Goal: Task Accomplishment & Management: Manage account settings

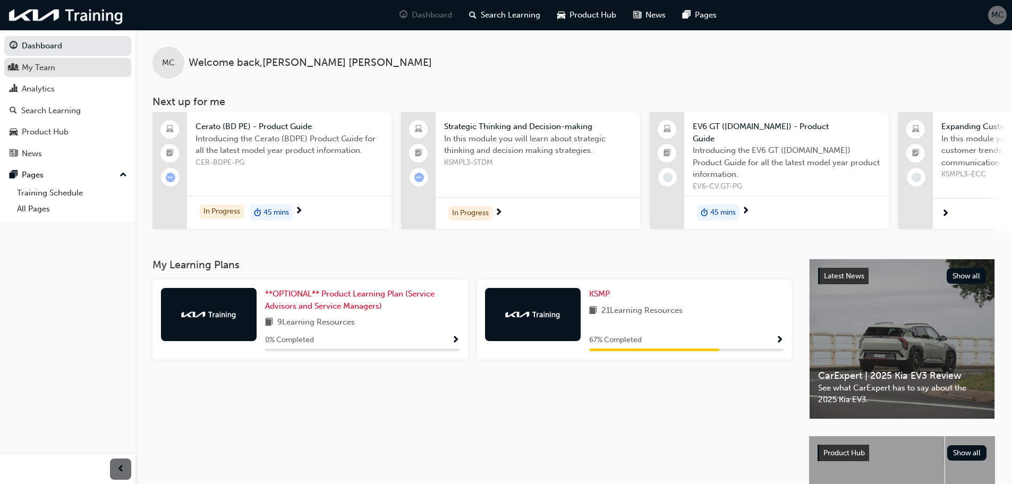
click at [56, 64] on div "My Team" at bounding box center [68, 67] width 116 height 13
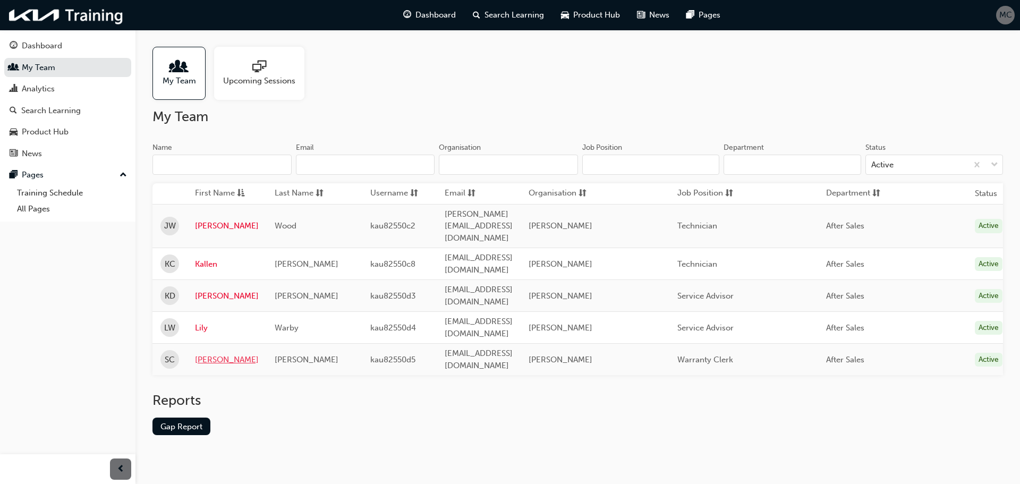
click at [205, 354] on link "[PERSON_NAME]" at bounding box center [227, 360] width 64 height 12
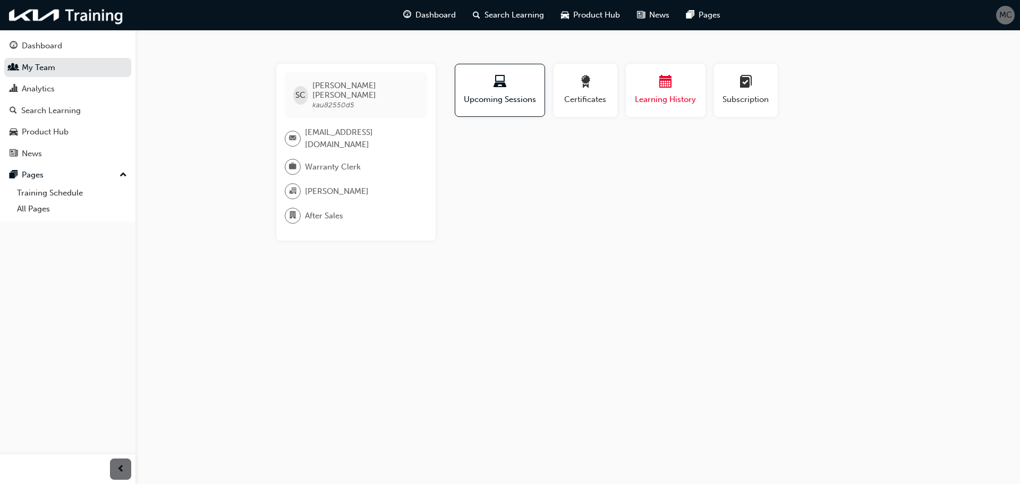
click at [686, 95] on span "Learning History" at bounding box center [666, 100] width 64 height 12
click at [585, 88] on span "award-icon" at bounding box center [585, 82] width 13 height 14
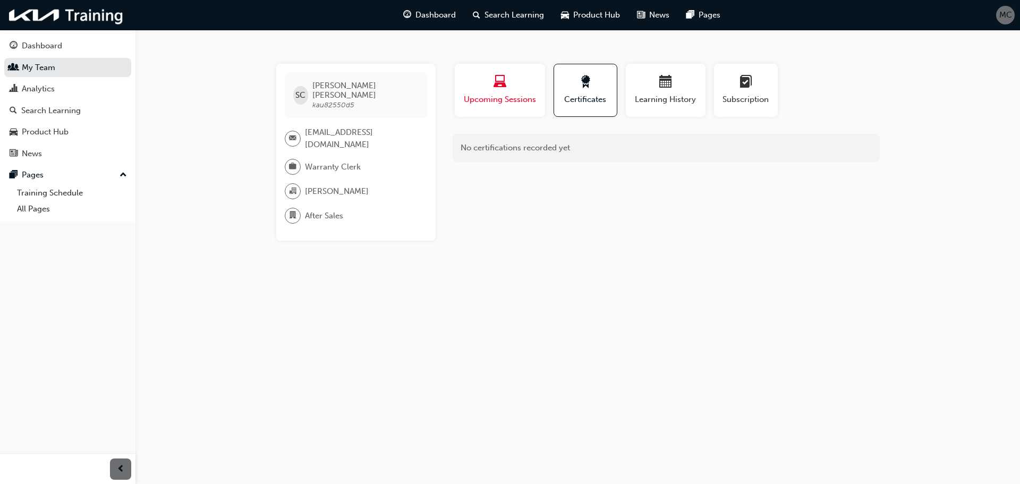
click at [514, 92] on div "Upcoming Sessions" at bounding box center [500, 90] width 74 height 30
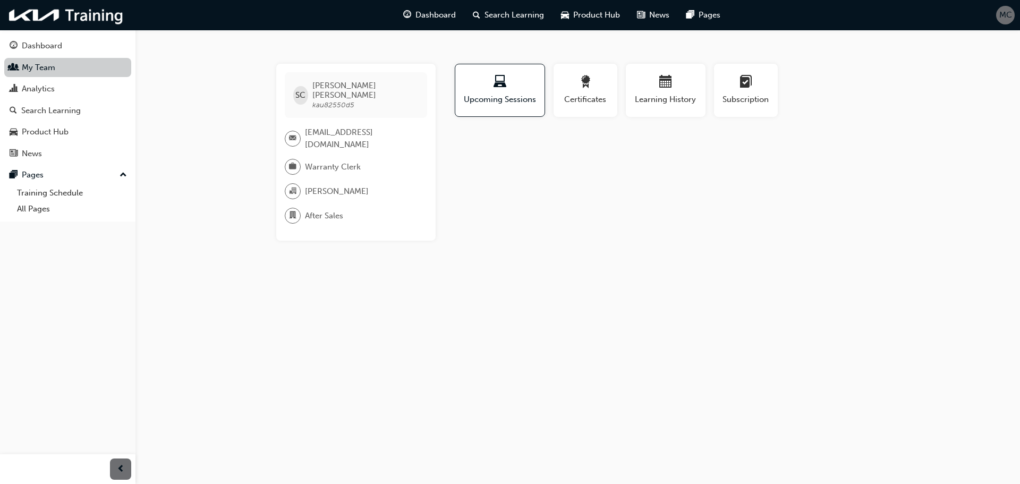
click at [44, 68] on link "My Team" at bounding box center [67, 68] width 127 height 20
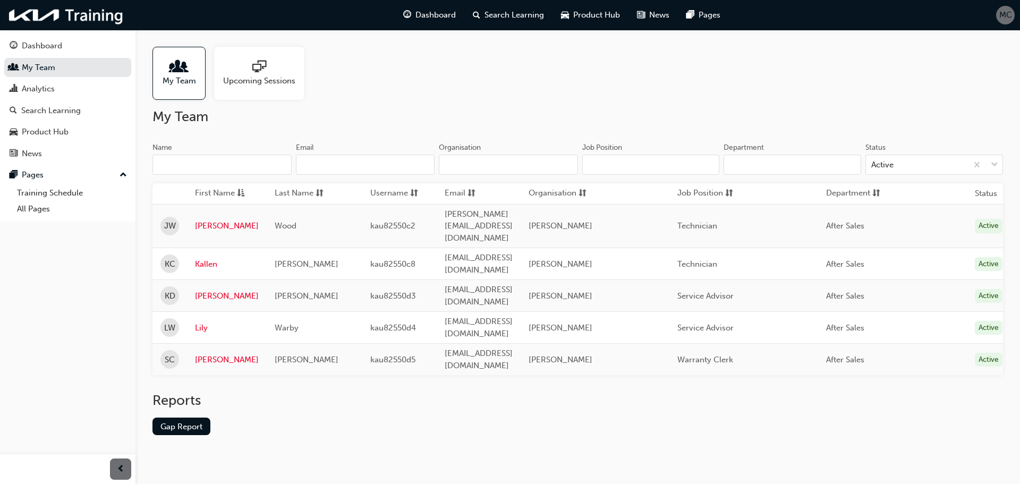
click at [265, 79] on span "Upcoming Sessions" at bounding box center [259, 81] width 72 height 12
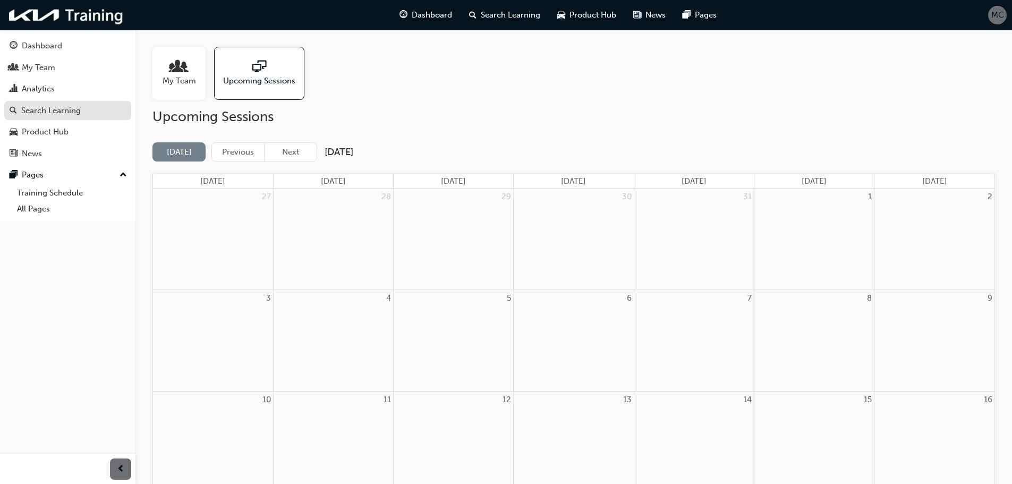
click at [44, 109] on div "Search Learning" at bounding box center [51, 111] width 60 height 12
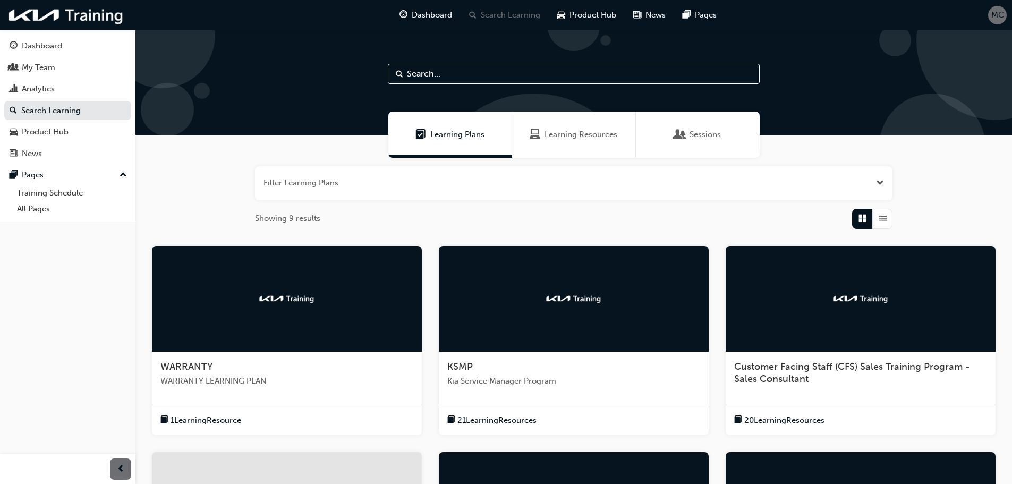
click at [693, 138] on span "Sessions" at bounding box center [705, 135] width 31 height 12
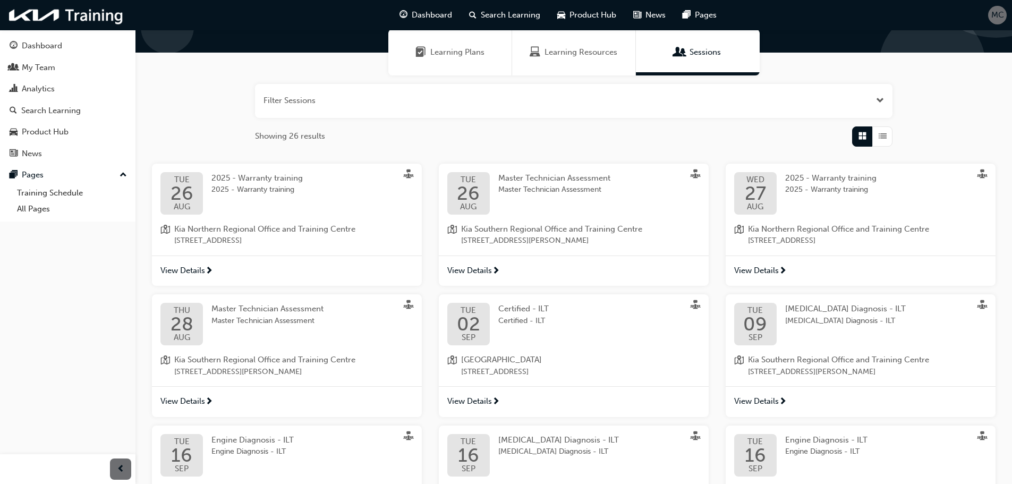
scroll to position [106, 0]
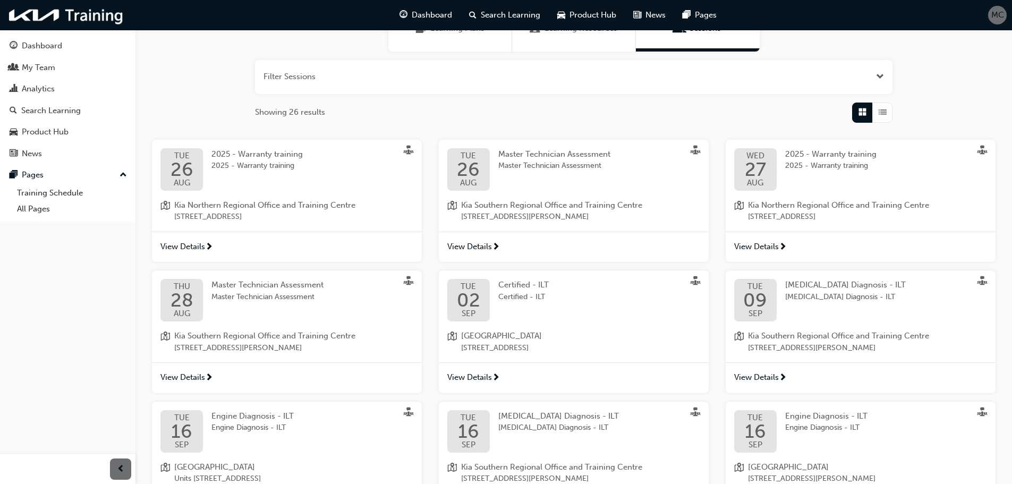
click at [337, 80] on button "button" at bounding box center [574, 77] width 638 height 34
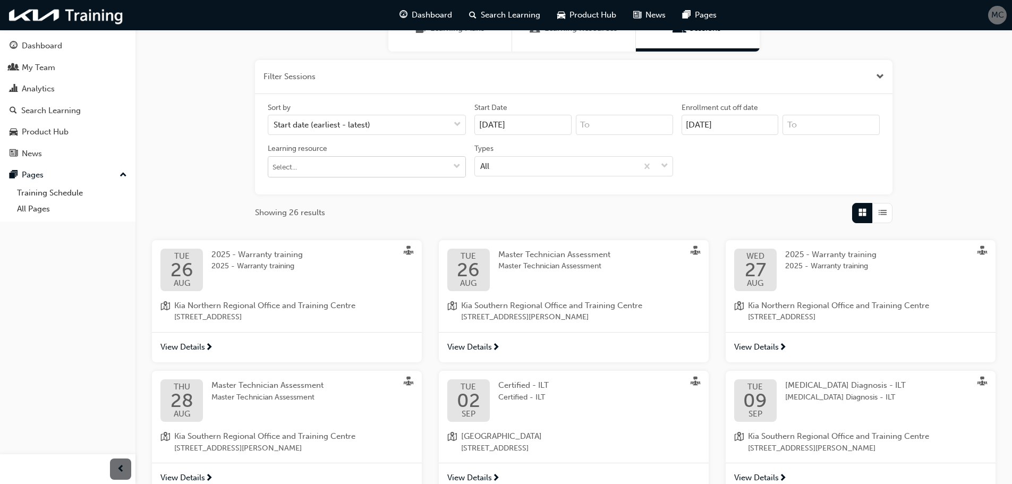
click at [328, 163] on input "Learning resource" at bounding box center [366, 167] width 197 height 20
click at [328, 163] on input "Learning resource No results, type at least 1 character of title or code" at bounding box center [366, 167] width 197 height 20
click at [532, 160] on div "All" at bounding box center [556, 166] width 162 height 19
click at [481, 161] on input "Types All" at bounding box center [480, 165] width 1 height 9
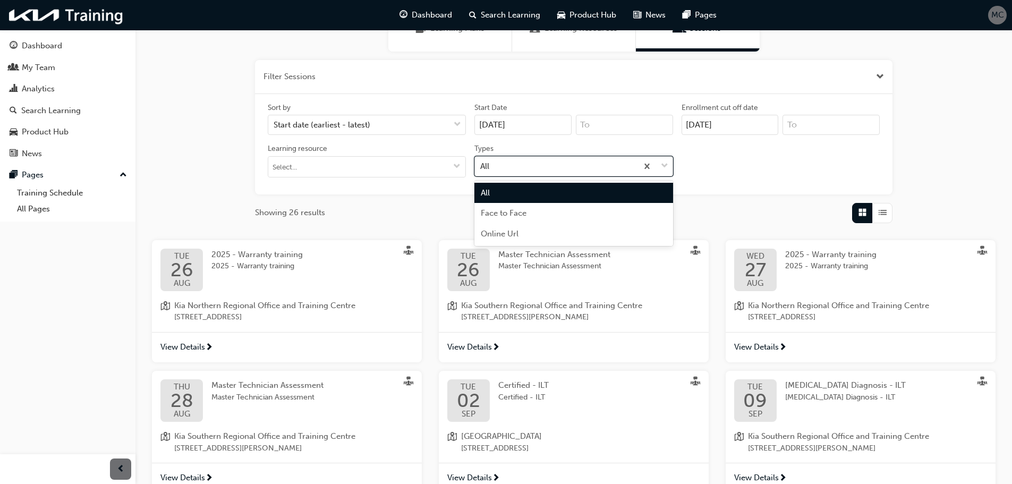
click at [536, 172] on div "All" at bounding box center [556, 166] width 162 height 19
click at [481, 170] on input "Types option All focused, 1 of 3. 3 results available. Use Up and Down to choos…" at bounding box center [480, 165] width 1 height 9
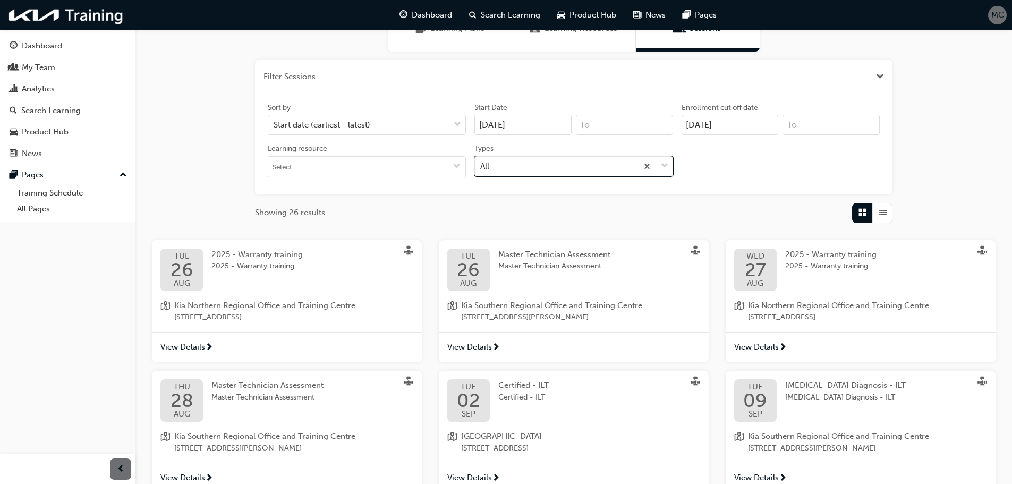
click at [467, 60] on button "button" at bounding box center [574, 77] width 638 height 34
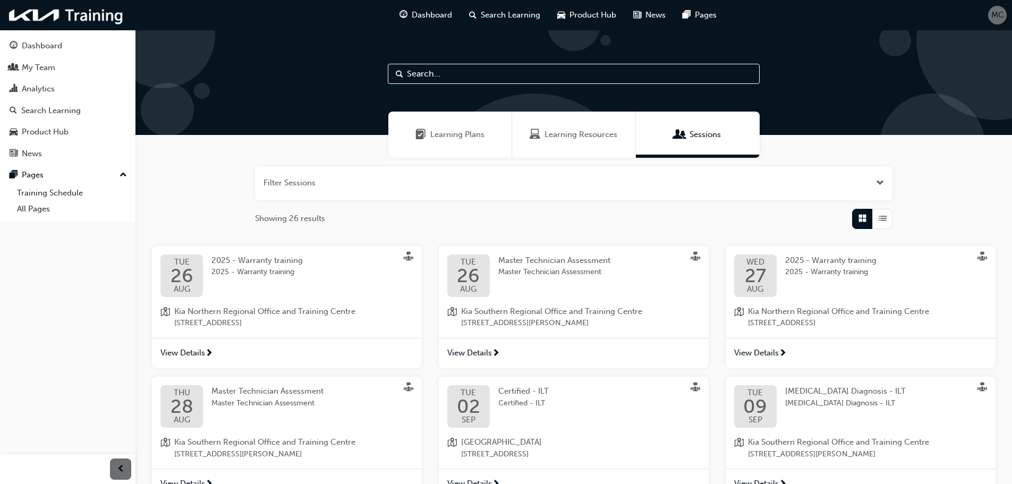
click at [450, 127] on div "Learning Plans" at bounding box center [450, 135] width 124 height 46
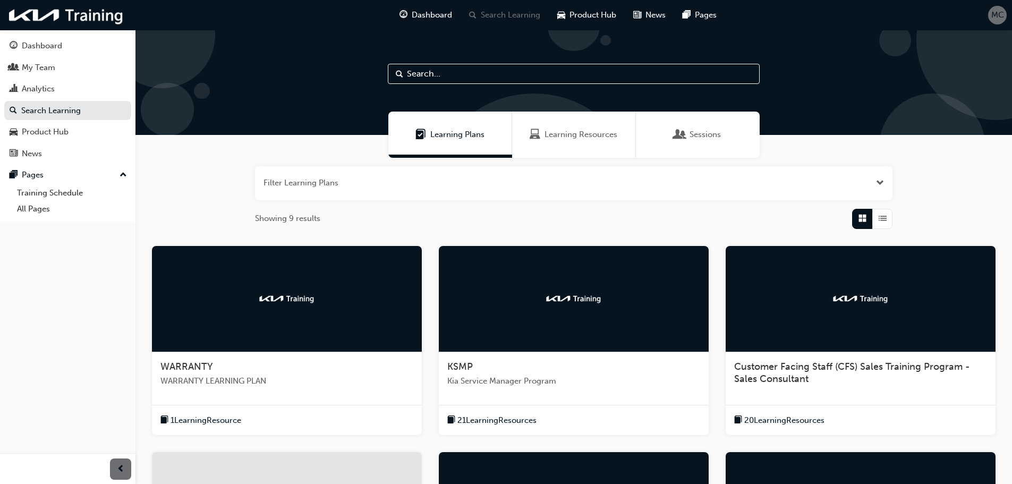
click at [281, 382] on span "WARRANTY LEARNING PLAN" at bounding box center [286, 381] width 253 height 12
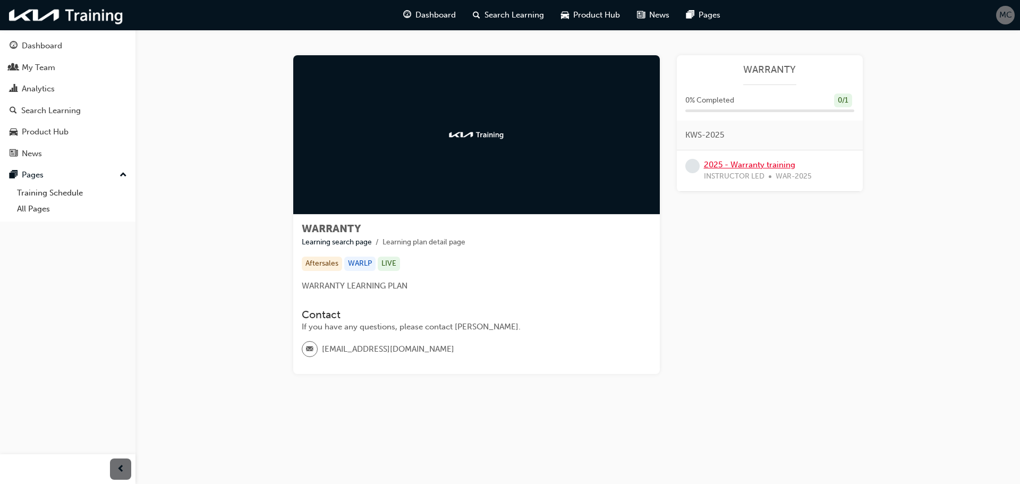
click at [783, 164] on link "2025 - Warranty training" at bounding box center [749, 165] width 91 height 10
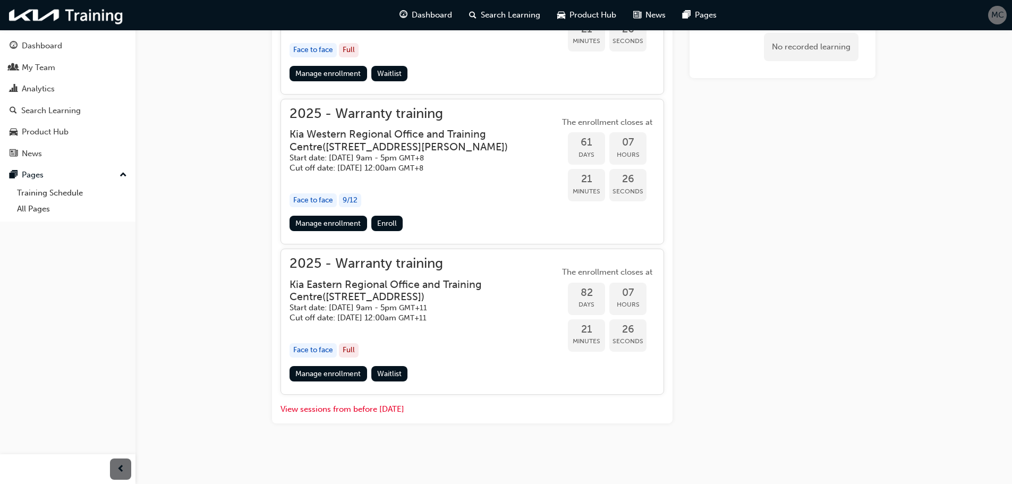
scroll to position [1171, 0]
click at [381, 374] on span "Waitlist" at bounding box center [389, 373] width 24 height 9
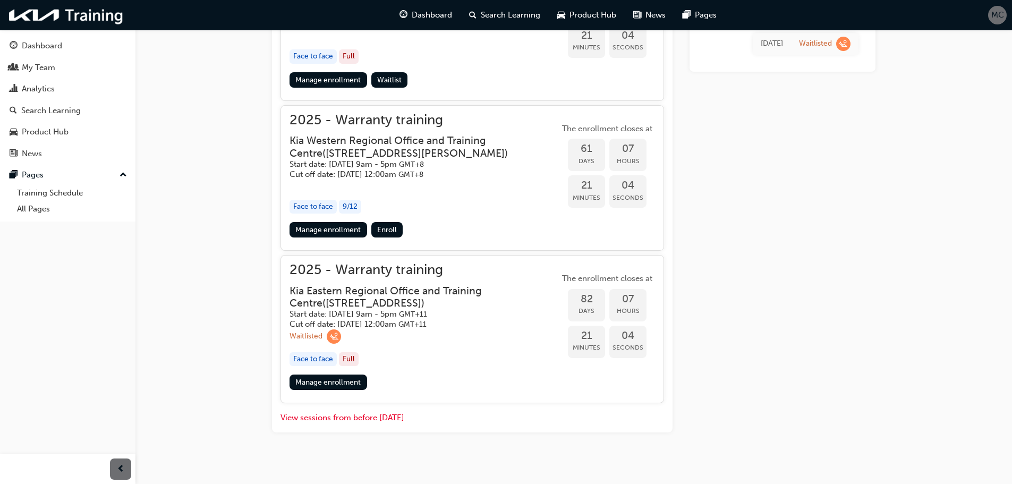
scroll to position [1169, 0]
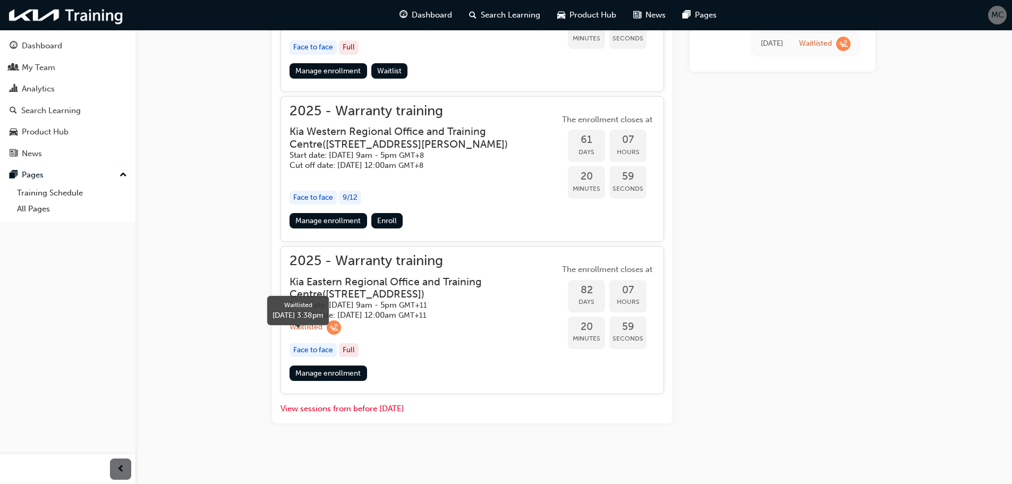
click at [308, 332] on div "Waitlisted" at bounding box center [306, 328] width 33 height 10
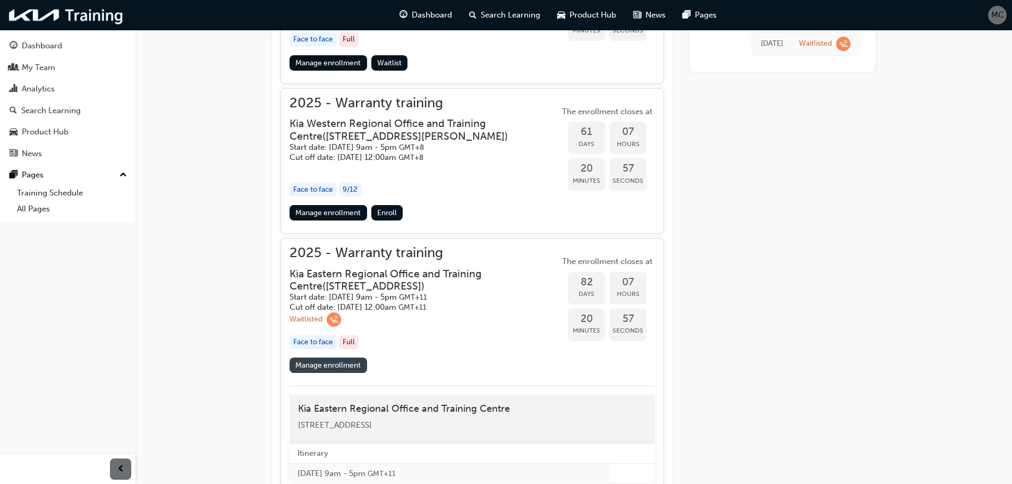
click at [313, 373] on link "Manage enrollment" at bounding box center [329, 365] width 78 height 15
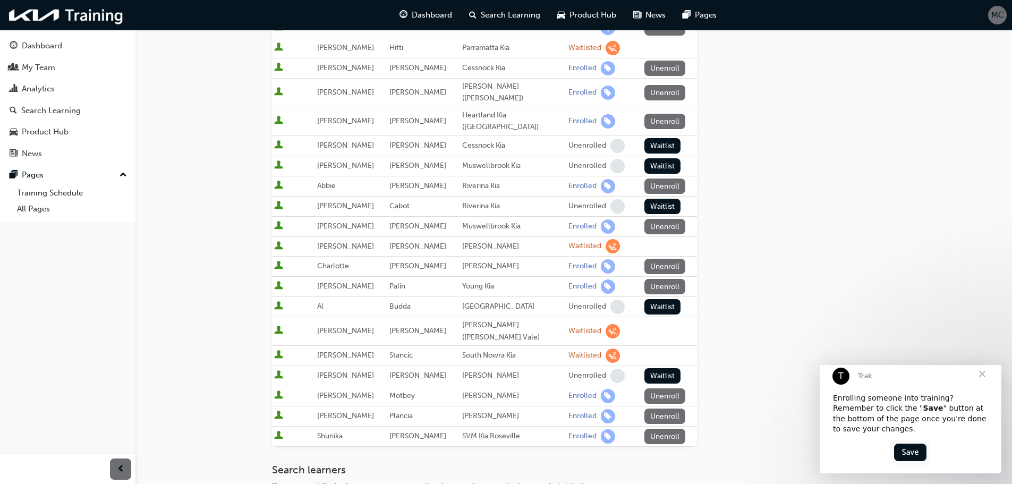
scroll to position [319, 0]
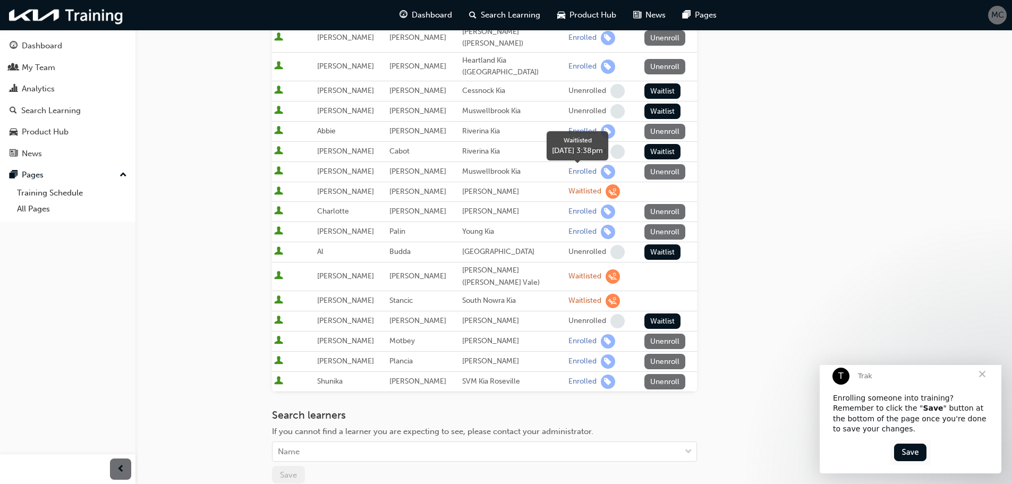
click at [606, 184] on span "learningRecordVerb_WAITLIST-icon" at bounding box center [613, 191] width 14 height 14
click at [664, 182] on td at bounding box center [667, 192] width 59 height 20
click at [606, 184] on span "learningRecordVerb_WAITLIST-icon" at bounding box center [613, 191] width 14 height 14
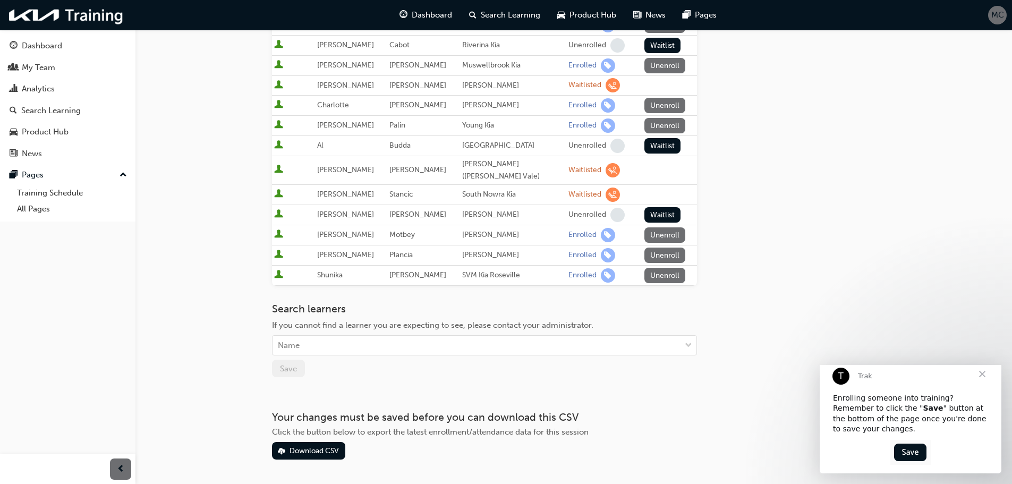
scroll to position [436, 0]
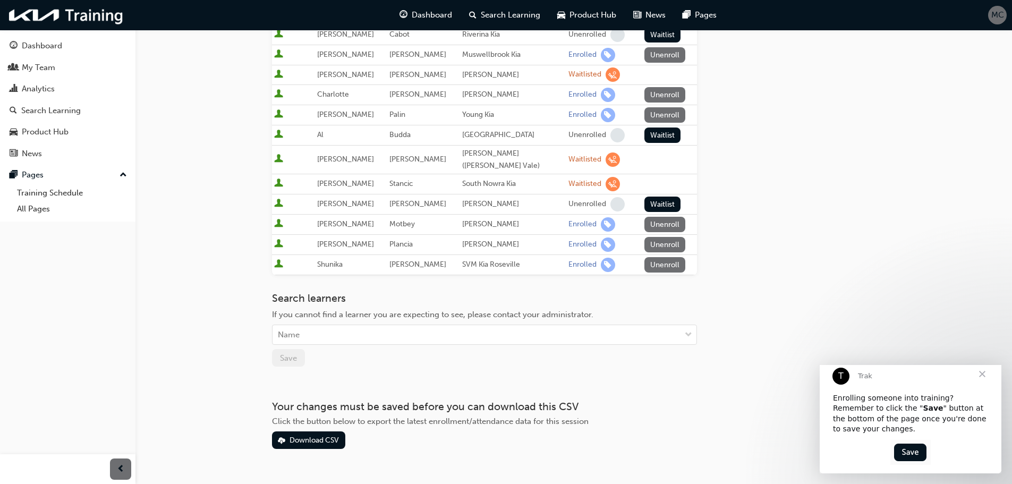
click at [982, 383] on span "Close" at bounding box center [982, 374] width 38 height 38
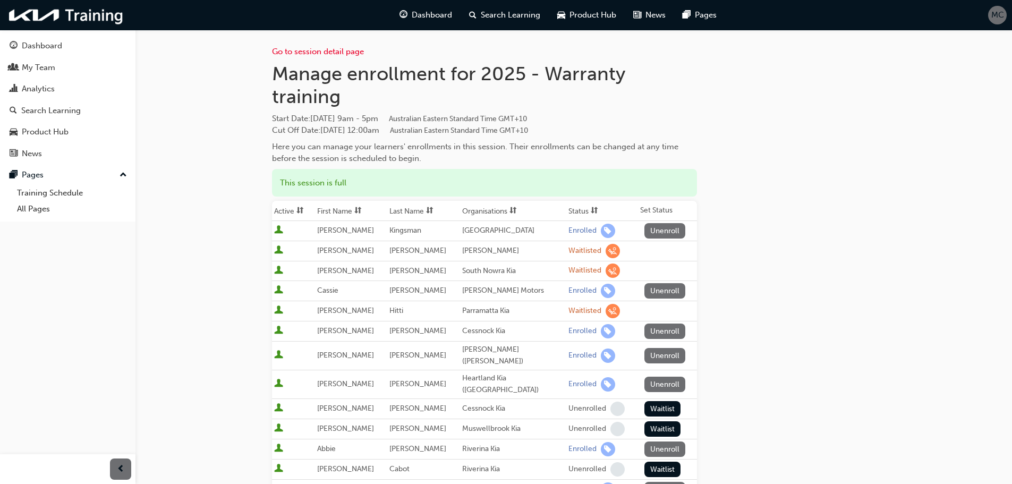
scroll to position [0, 0]
click at [300, 48] on link "Go to session detail page" at bounding box center [318, 53] width 92 height 10
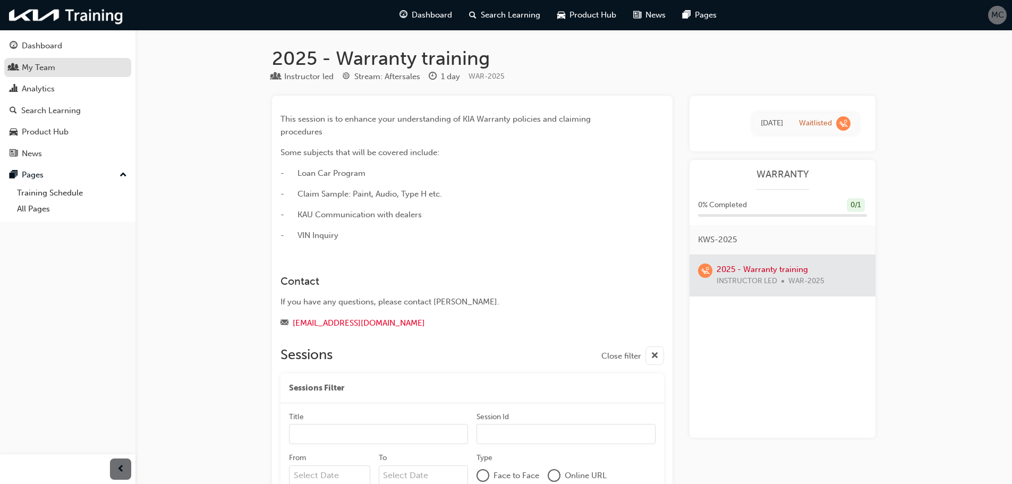
click at [43, 62] on div "My Team" at bounding box center [38, 68] width 33 height 12
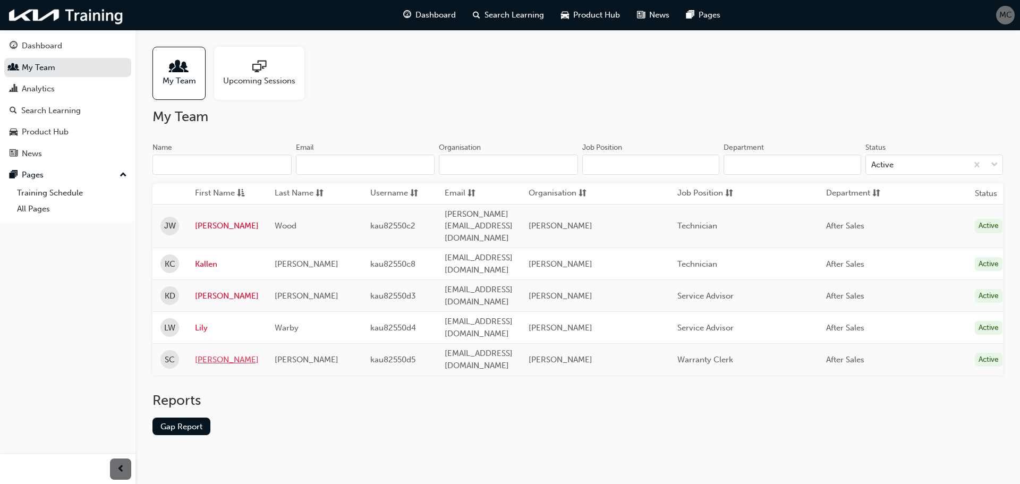
click at [202, 354] on link "[PERSON_NAME]" at bounding box center [227, 360] width 64 height 12
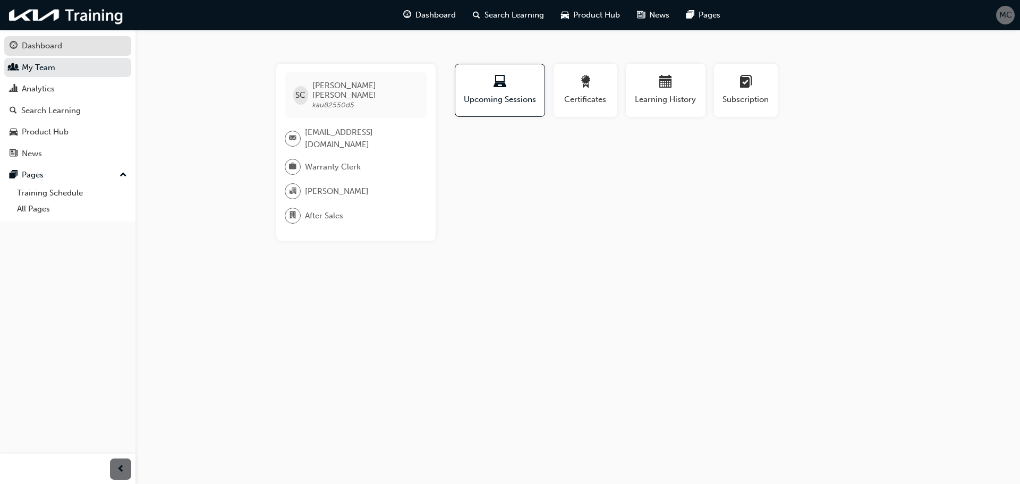
click at [65, 47] on div "Dashboard" at bounding box center [68, 45] width 116 height 13
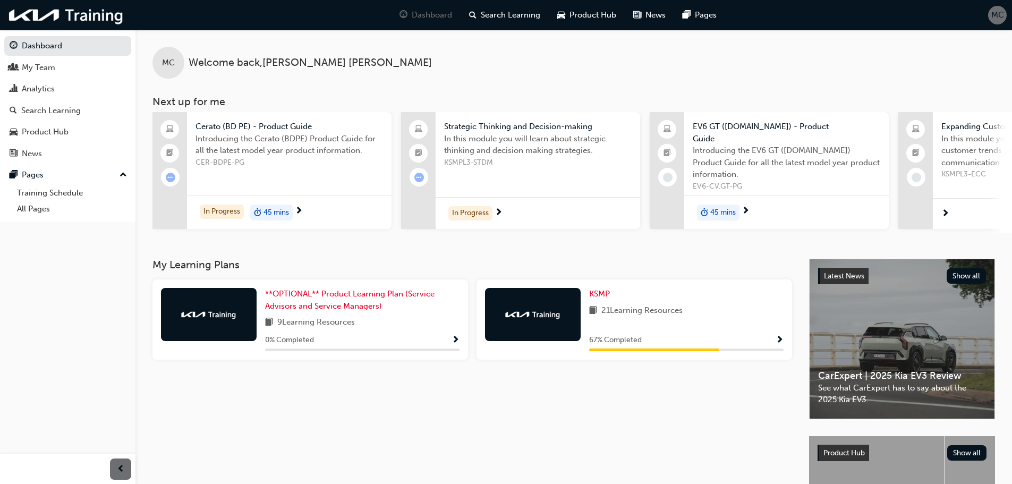
click at [120, 178] on div "Pages" at bounding box center [67, 175] width 127 height 20
click at [123, 179] on span "down-icon" at bounding box center [123, 175] width 7 height 14
click at [57, 200] on link "Training Schedule" at bounding box center [72, 193] width 119 height 16
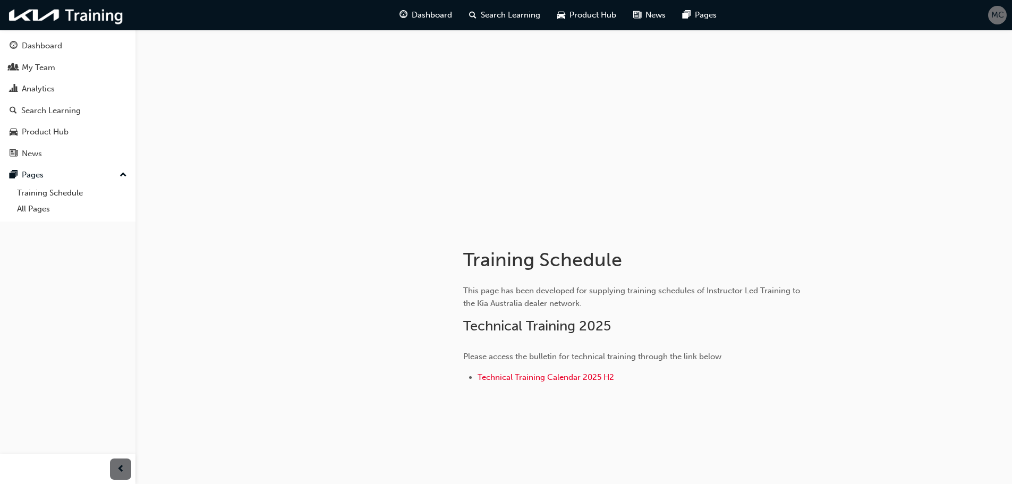
scroll to position [20, 0]
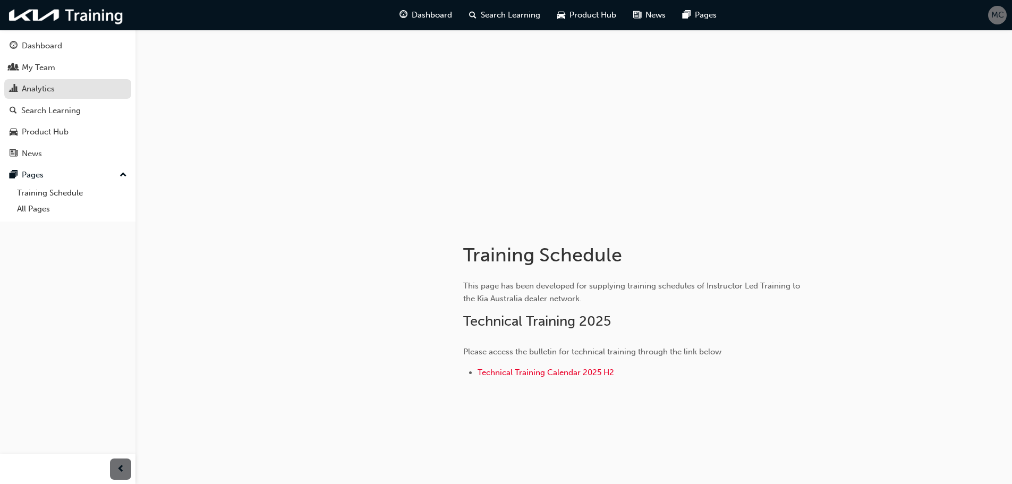
click at [37, 92] on div "Analytics" at bounding box center [38, 89] width 33 height 12
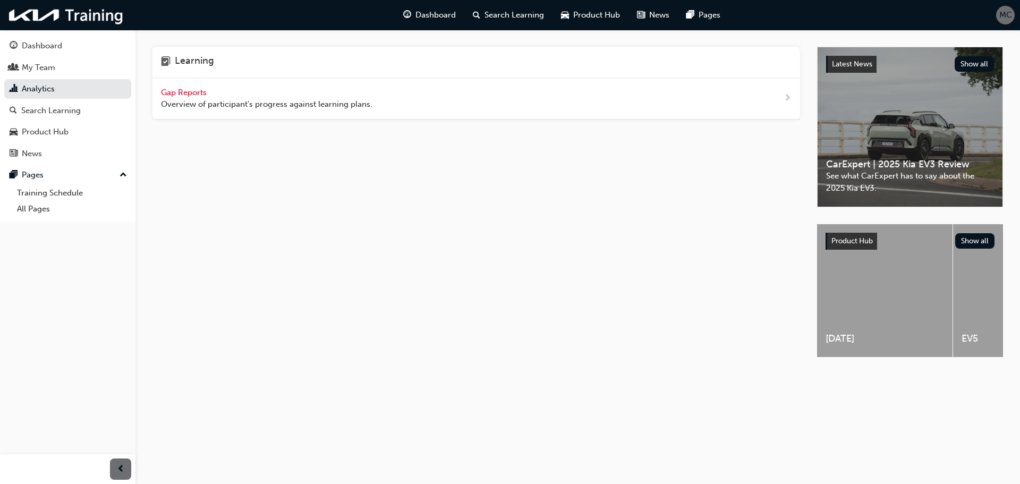
click at [176, 90] on span "Gap Reports" at bounding box center [185, 93] width 48 height 10
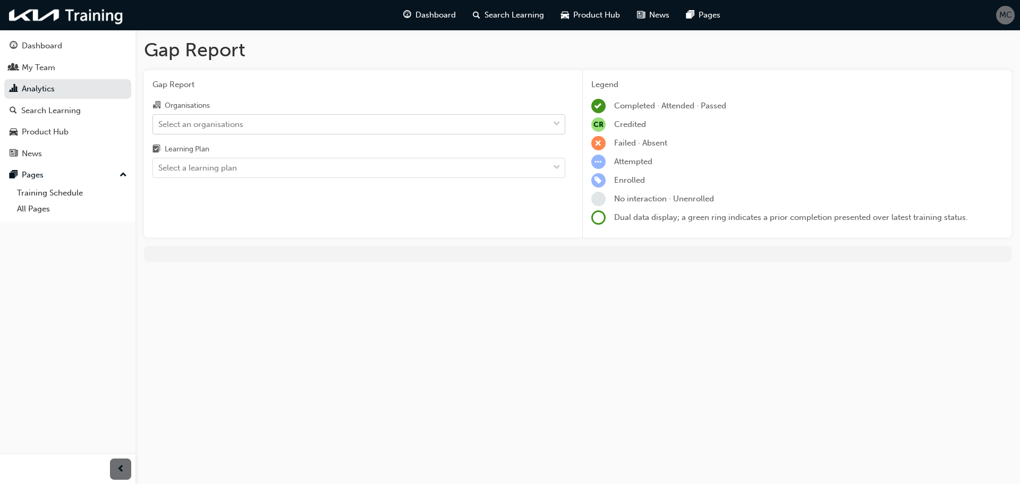
click at [548, 123] on div "Select an organisations" at bounding box center [351, 124] width 396 height 19
click at [159, 123] on input "Organisations Select an organisations" at bounding box center [158, 123] width 1 height 9
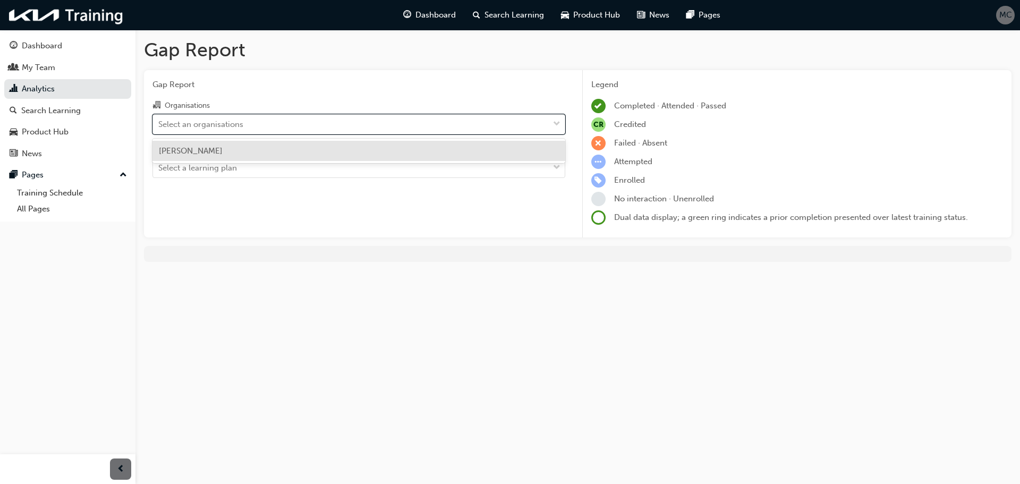
click at [170, 146] on span "[PERSON_NAME]" at bounding box center [191, 151] width 64 height 10
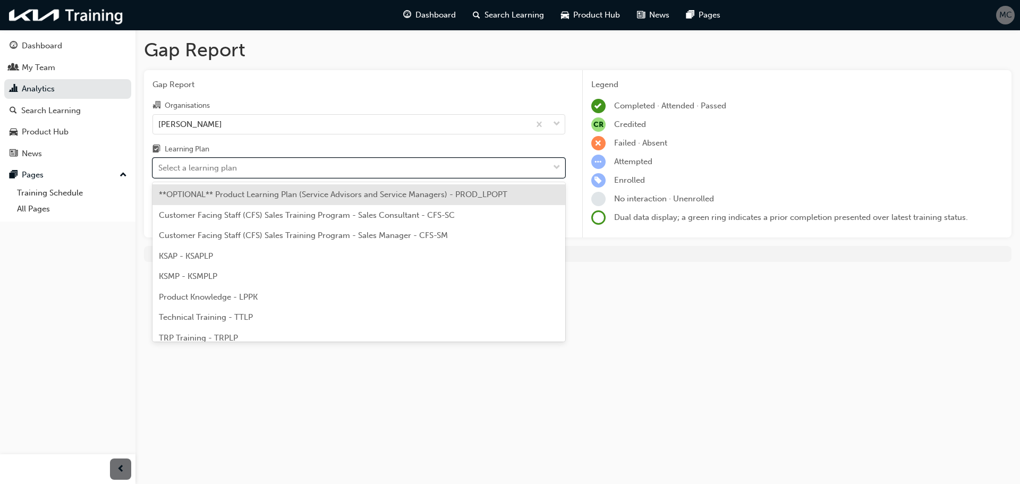
click at [179, 164] on div "Select a learning plan" at bounding box center [197, 168] width 79 height 12
click at [159, 164] on input "Learning Plan option **OPTIONAL** Product Learning Plan (Service Advisors and S…" at bounding box center [158, 167] width 1 height 9
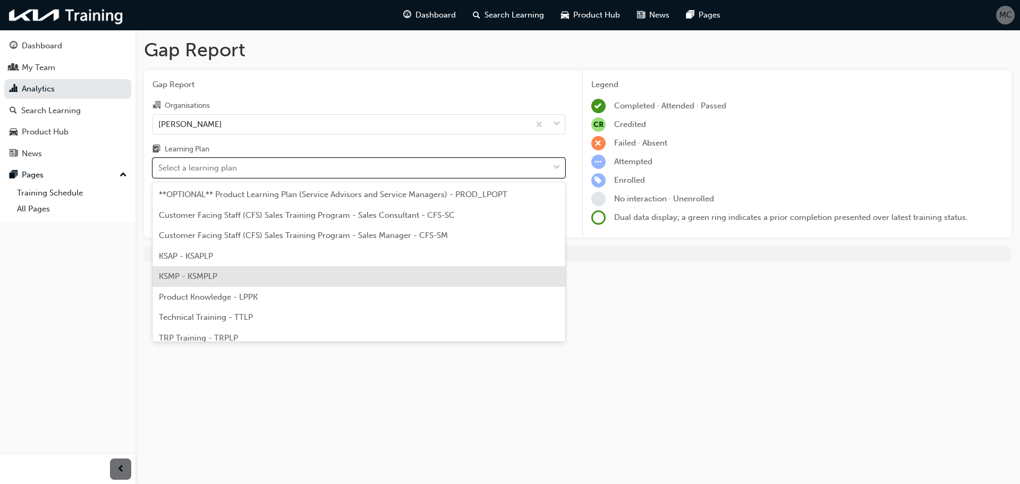
scroll to position [29, 0]
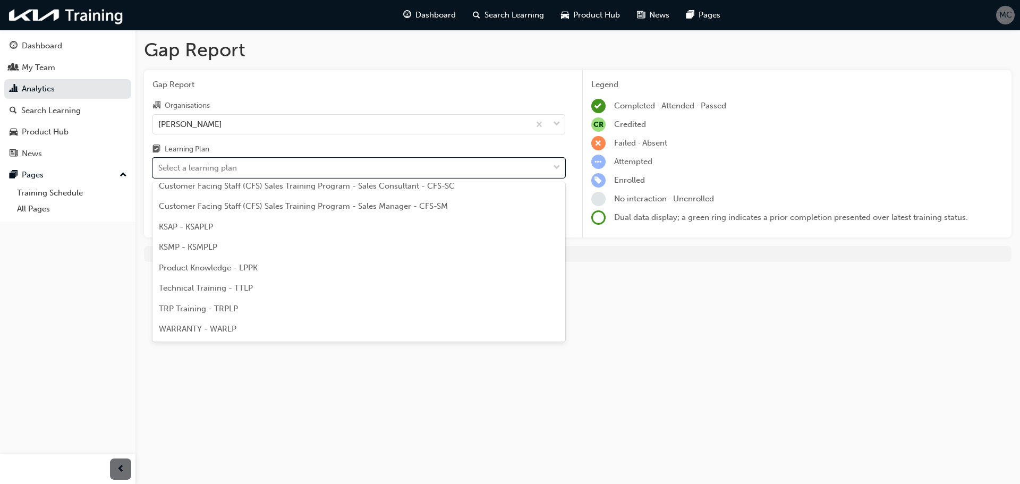
click at [206, 322] on div "WARRANTY - WARLP" at bounding box center [359, 329] width 413 height 21
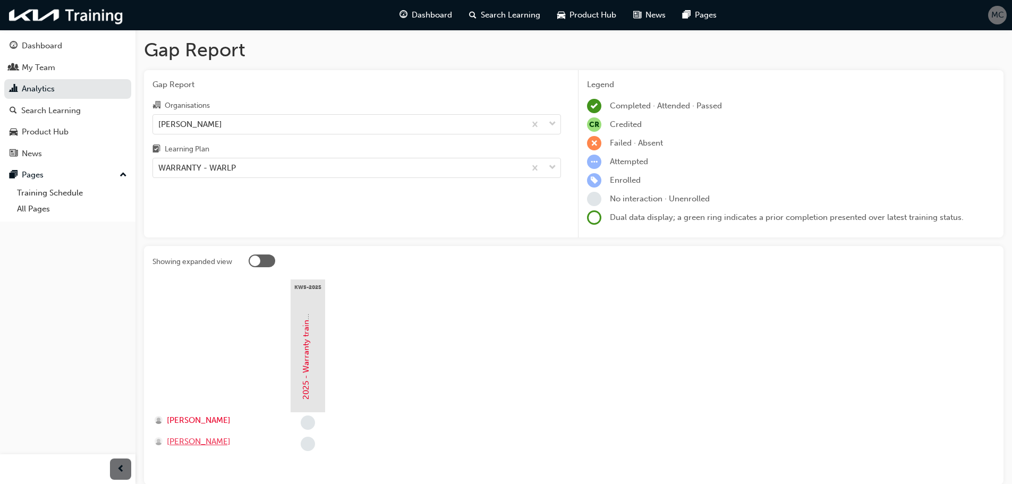
click at [193, 443] on span "[PERSON_NAME]" at bounding box center [199, 442] width 64 height 12
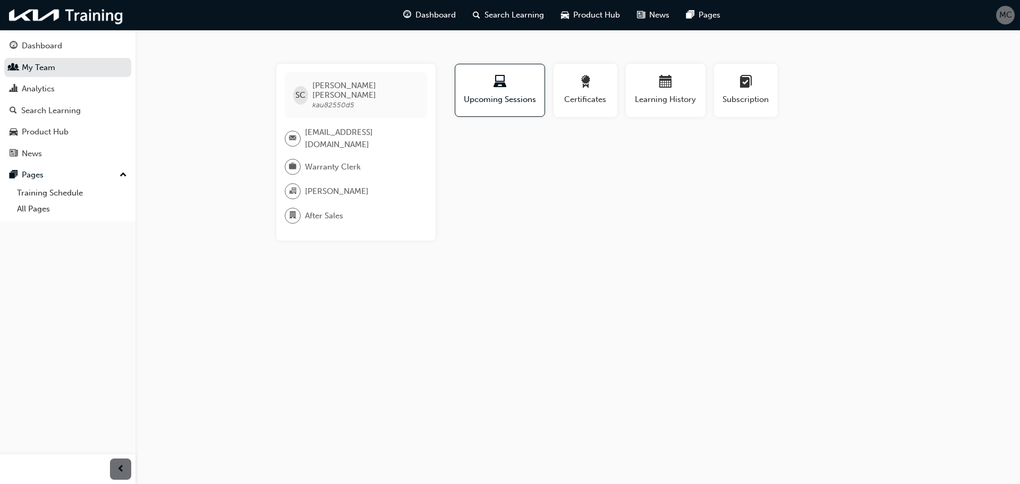
click at [356, 126] on span "[EMAIL_ADDRESS][DOMAIN_NAME]" at bounding box center [362, 138] width 114 height 24
click at [337, 86] on span "[PERSON_NAME]" at bounding box center [365, 90] width 106 height 19
drag, startPoint x: 356, startPoint y: 97, endPoint x: 315, endPoint y: 98, distance: 40.4
click at [315, 98] on div "SC [PERSON_NAME] kau82550d5" at bounding box center [356, 95] width 142 height 46
copy span "kau82550d5"
